Goal: Transaction & Acquisition: Purchase product/service

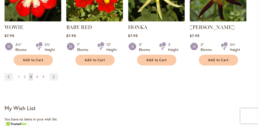
scroll to position [559, 0]
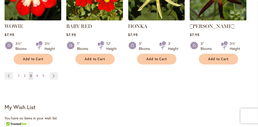
click at [25, 74] on span "2" at bounding box center [25, 76] width 2 height 4
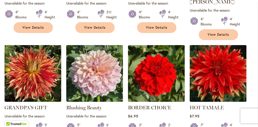
scroll to position [499, 0]
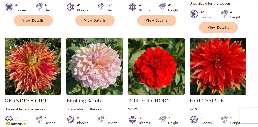
click at [223, 54] on img at bounding box center [217, 66] width 59 height 59
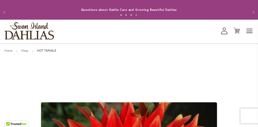
scroll to position [4, 0]
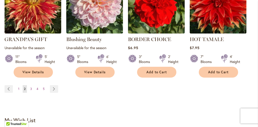
scroll to position [560, 0]
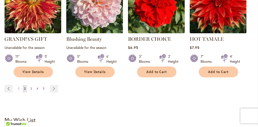
click at [31, 87] on span "3" at bounding box center [31, 89] width 2 height 4
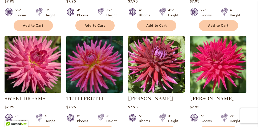
scroll to position [276, 0]
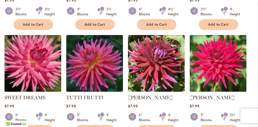
click at [36, 67] on img at bounding box center [32, 63] width 59 height 59
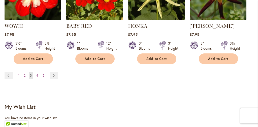
scroll to position [563, 0]
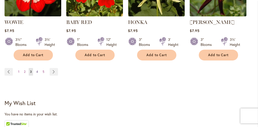
click at [38, 70] on span "4" at bounding box center [37, 72] width 2 height 4
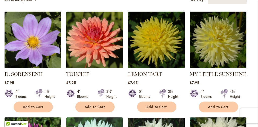
scroll to position [197, 0]
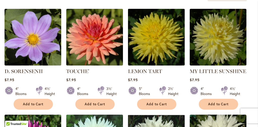
click at [150, 53] on img at bounding box center [155, 37] width 59 height 59
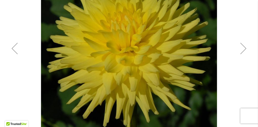
scroll to position [141, 0]
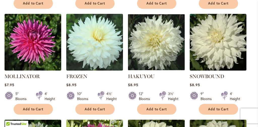
scroll to position [298, 0]
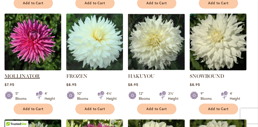
click at [32, 74] on link "MOLLINATOR" at bounding box center [22, 76] width 35 height 6
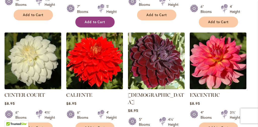
scroll to position [498, 0]
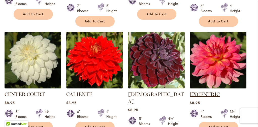
click at [206, 91] on link "EXCENTRIC" at bounding box center [205, 94] width 30 height 6
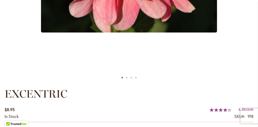
scroll to position [260, 0]
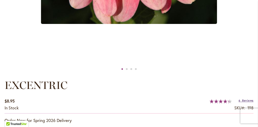
click at [248, 101] on span "Reviews" at bounding box center [247, 101] width 11 height 4
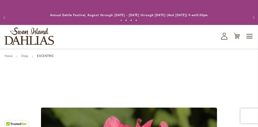
scroll to position [0, 0]
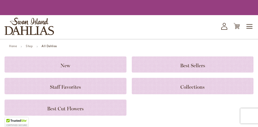
scroll to position [498, 0]
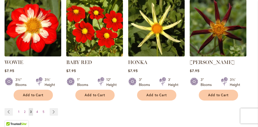
scroll to position [523, 0]
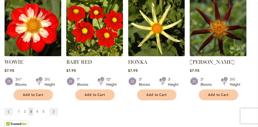
click at [38, 70] on div "$7.95" at bounding box center [33, 70] width 57 height 5
click at [38, 110] on span "4" at bounding box center [37, 111] width 2 height 4
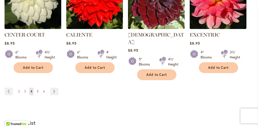
scroll to position [559, 0]
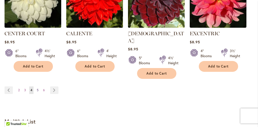
click at [38, 88] on span "5" at bounding box center [38, 90] width 2 height 4
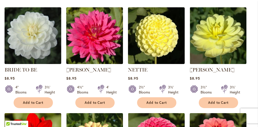
scroll to position [200, 0]
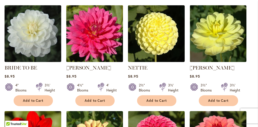
click at [99, 41] on img at bounding box center [94, 33] width 59 height 59
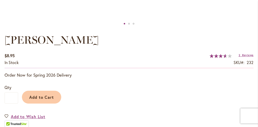
scroll to position [306, 0]
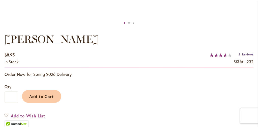
click at [244, 54] on span "Reviews" at bounding box center [247, 55] width 11 height 4
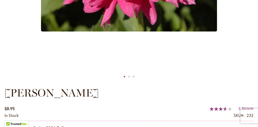
scroll to position [231, 0]
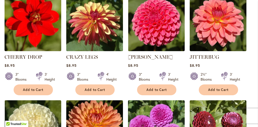
scroll to position [316, 0]
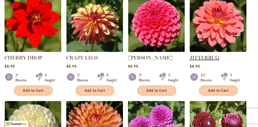
click at [208, 56] on link "JITTERBUG" at bounding box center [204, 58] width 29 height 6
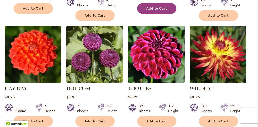
scroll to position [505, 0]
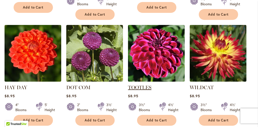
click at [140, 84] on link "TOOTLES" at bounding box center [139, 87] width 23 height 6
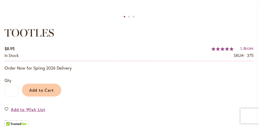
scroll to position [271, 0]
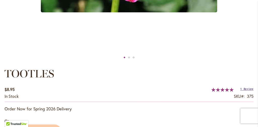
click at [248, 89] on span "Review" at bounding box center [248, 89] width 10 height 4
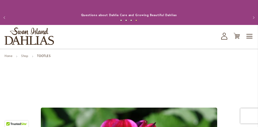
scroll to position [0, 0]
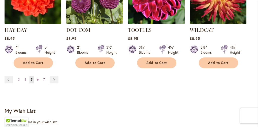
scroll to position [563, 0]
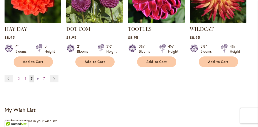
click at [39, 75] on link "Page 6" at bounding box center [38, 79] width 4 height 8
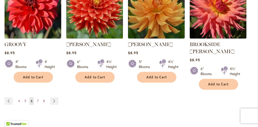
scroll to position [555, 0]
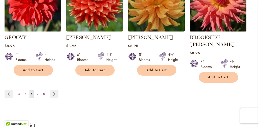
click at [38, 92] on span "7" at bounding box center [38, 94] width 2 height 4
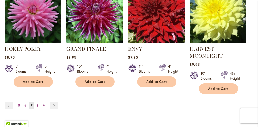
scroll to position [550, 0]
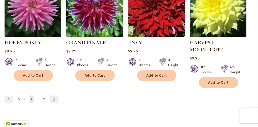
click at [37, 97] on span "8" at bounding box center [38, 99] width 2 height 4
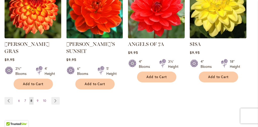
scroll to position [546, 0]
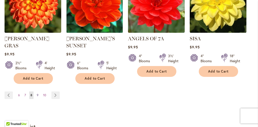
click at [38, 94] on span "9" at bounding box center [38, 95] width 2 height 4
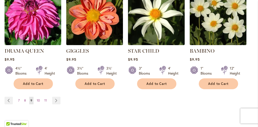
scroll to position [545, 0]
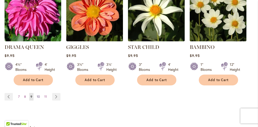
click at [38, 95] on span "10" at bounding box center [38, 97] width 3 height 4
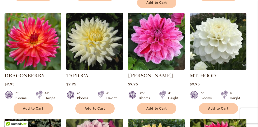
scroll to position [427, 0]
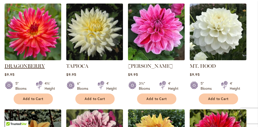
click at [30, 63] on link "DRAGONBERRY" at bounding box center [25, 66] width 40 height 6
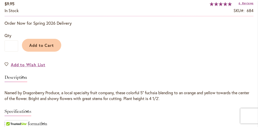
scroll to position [357, 0]
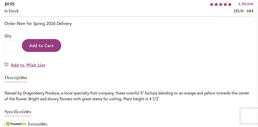
click at [41, 46] on span "Add to Cart" at bounding box center [41, 45] width 25 height 5
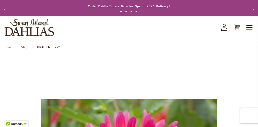
scroll to position [0, 0]
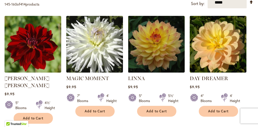
scroll to position [427, 0]
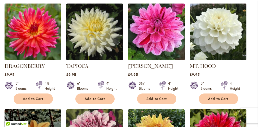
click at [162, 22] on img at bounding box center [155, 31] width 59 height 59
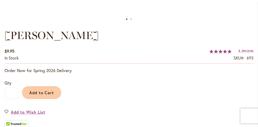
scroll to position [310, 0]
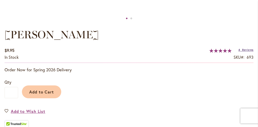
click at [244, 50] on span "Reviews" at bounding box center [247, 50] width 11 height 4
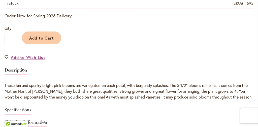
scroll to position [365, 0]
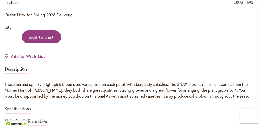
click at [45, 38] on span "Add to Cart" at bounding box center [41, 36] width 25 height 5
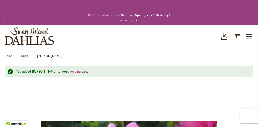
scroll to position [0, 0]
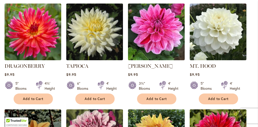
scroll to position [427, 0]
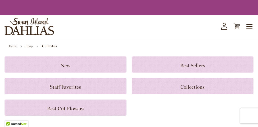
scroll to position [545, 0]
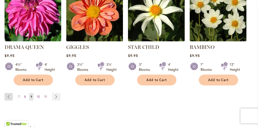
click at [9, 93] on link "Page Previous" at bounding box center [9, 97] width 8 height 8
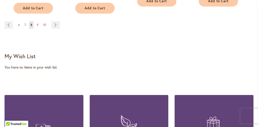
scroll to position [615, 0]
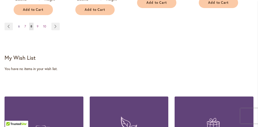
click at [19, 24] on span "6" at bounding box center [19, 26] width 2 height 4
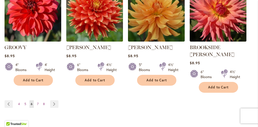
scroll to position [545, 0]
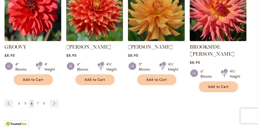
click at [19, 101] on span "4" at bounding box center [19, 103] width 2 height 4
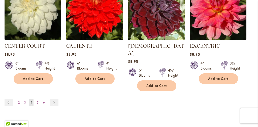
scroll to position [548, 0]
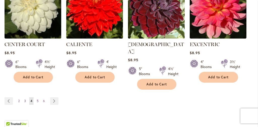
click at [25, 99] on span "3" at bounding box center [25, 101] width 2 height 4
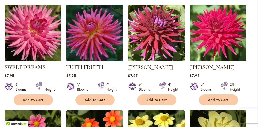
scroll to position [307, 0]
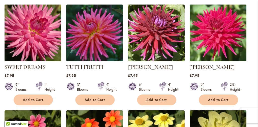
click at [18, 36] on img at bounding box center [32, 32] width 59 height 59
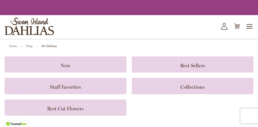
scroll to position [307, 0]
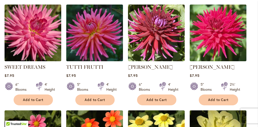
click at [50, 75] on div "$7.95" at bounding box center [33, 75] width 57 height 5
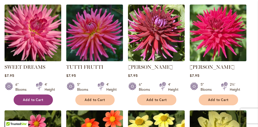
click at [34, 98] on span "Add to Cart" at bounding box center [33, 100] width 21 height 4
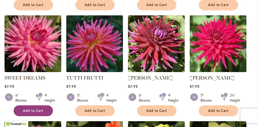
scroll to position [311, 0]
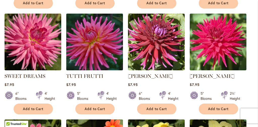
click at [101, 45] on img at bounding box center [94, 41] width 59 height 59
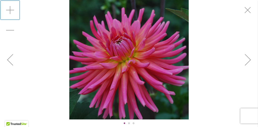
click at [10, 9] on div "Zoom in" at bounding box center [10, 10] width 20 height 20
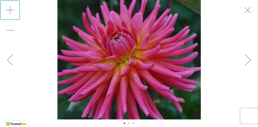
click at [10, 9] on div "Zoom in" at bounding box center [10, 10] width 20 height 20
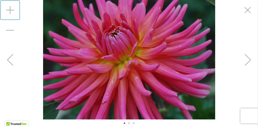
click at [10, 9] on div "Zoom in" at bounding box center [10, 10] width 20 height 20
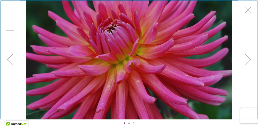
scroll to position [133, 0]
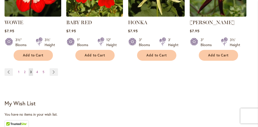
scroll to position [569, 0]
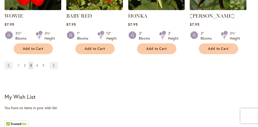
click at [25, 64] on span "2" at bounding box center [25, 65] width 2 height 4
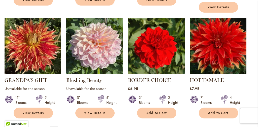
scroll to position [525, 0]
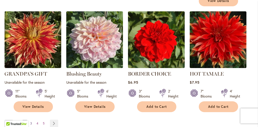
click at [31, 121] on span "3" at bounding box center [31, 123] width 2 height 4
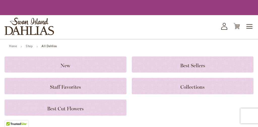
scroll to position [180, 0]
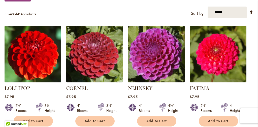
click at [151, 63] on img at bounding box center [155, 53] width 59 height 59
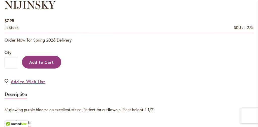
scroll to position [333, 0]
click at [42, 61] on span "Add to Cart" at bounding box center [41, 61] width 25 height 5
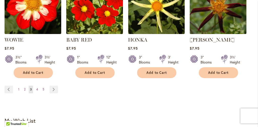
scroll to position [546, 0]
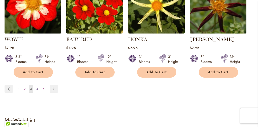
click at [37, 88] on span "4" at bounding box center [37, 89] width 2 height 4
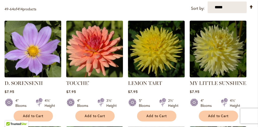
scroll to position [185, 0]
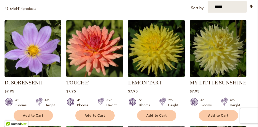
click at [150, 52] on img at bounding box center [155, 48] width 59 height 59
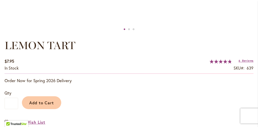
scroll to position [299, 0]
click at [248, 61] on span "Reviews" at bounding box center [247, 61] width 11 height 4
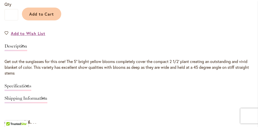
scroll to position [387, 0]
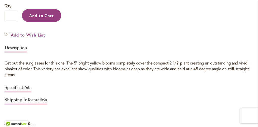
click at [49, 16] on span "Add to Cart" at bounding box center [41, 15] width 25 height 5
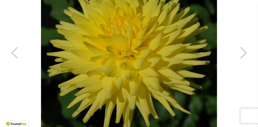
scroll to position [157, 0]
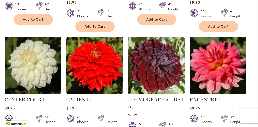
scroll to position [493, 0]
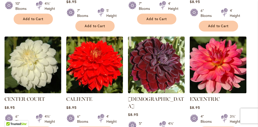
click at [223, 57] on img at bounding box center [217, 64] width 59 height 59
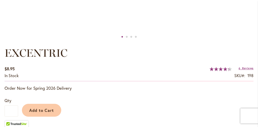
scroll to position [292, 0]
click at [246, 67] on span "Reviews" at bounding box center [247, 68] width 11 height 4
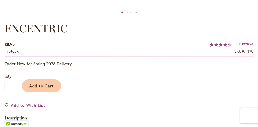
scroll to position [319, 0]
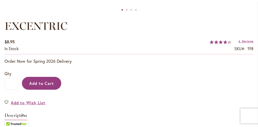
click at [48, 84] on span "Add to Cart" at bounding box center [41, 83] width 25 height 5
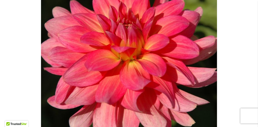
scroll to position [136, 0]
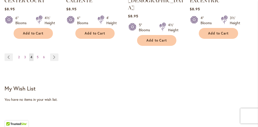
scroll to position [592, 0]
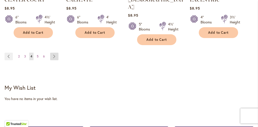
click at [54, 53] on link "Page Next" at bounding box center [54, 57] width 8 height 8
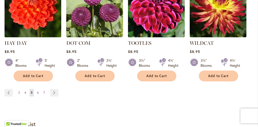
scroll to position [551, 0]
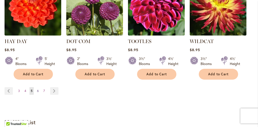
click at [38, 89] on span "6" at bounding box center [38, 91] width 2 height 4
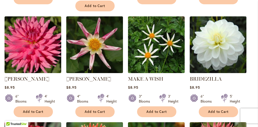
scroll to position [410, 0]
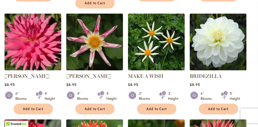
click at [40, 42] on img at bounding box center [32, 41] width 59 height 59
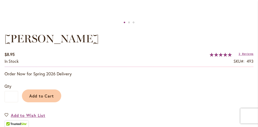
scroll to position [305, 0]
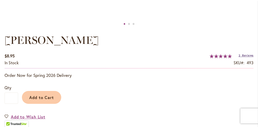
click at [246, 55] on span "Reviews" at bounding box center [247, 56] width 11 height 4
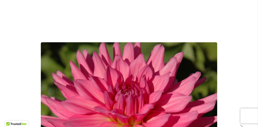
scroll to position [65, 0]
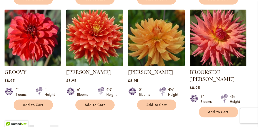
scroll to position [520, 0]
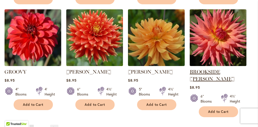
click at [210, 69] on link "BROOKSIDE CHERI" at bounding box center [212, 75] width 45 height 13
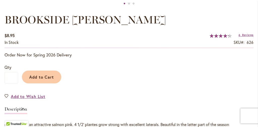
scroll to position [325, 0]
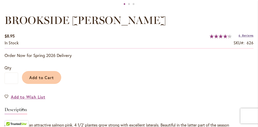
click at [244, 34] on span "Reviews" at bounding box center [247, 36] width 11 height 4
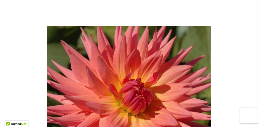
scroll to position [84, 0]
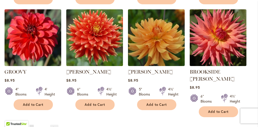
scroll to position [520, 0]
click at [38, 126] on span "7" at bounding box center [38, 128] width 2 height 4
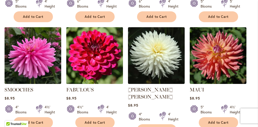
scroll to position [284, 0]
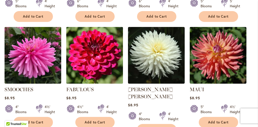
click at [98, 62] on img at bounding box center [94, 55] width 59 height 59
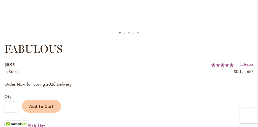
scroll to position [294, 0]
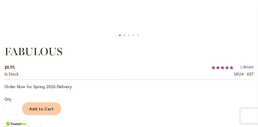
click at [247, 67] on span "Review" at bounding box center [248, 67] width 10 height 4
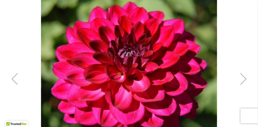
scroll to position [118, 0]
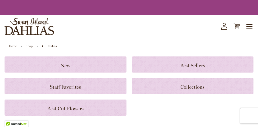
scroll to position [284, 0]
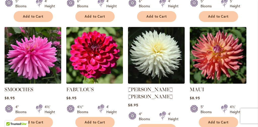
click at [22, 53] on img at bounding box center [32, 55] width 59 height 59
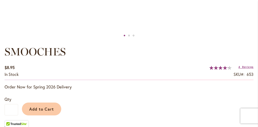
scroll to position [294, 0]
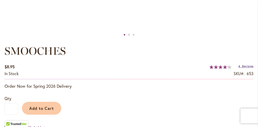
click at [242, 66] on span "Reviews" at bounding box center [247, 66] width 11 height 4
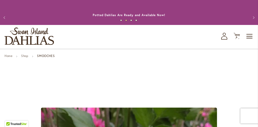
scroll to position [0, 0]
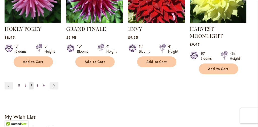
scroll to position [567, 0]
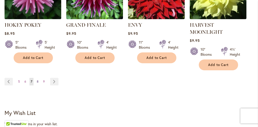
click at [37, 80] on span "8" at bounding box center [38, 82] width 2 height 4
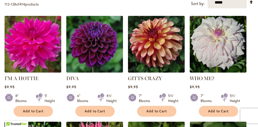
scroll to position [180, 0]
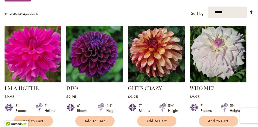
click at [32, 50] on img at bounding box center [32, 53] width 59 height 59
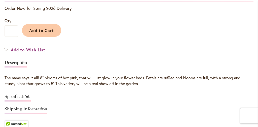
scroll to position [372, 0]
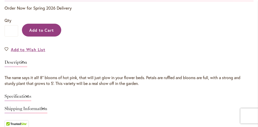
click at [47, 30] on span "Add to Cart" at bounding box center [41, 29] width 25 height 5
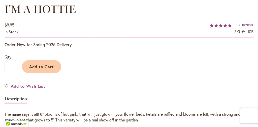
scroll to position [341, 0]
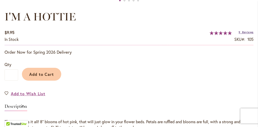
click at [246, 32] on span "Reviews" at bounding box center [247, 32] width 11 height 4
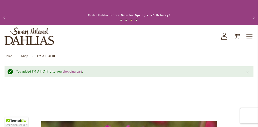
scroll to position [0, 0]
click at [194, 56] on ul "Home Shop I'M A HOTTIE" at bounding box center [129, 56] width 249 height 5
